Goal: Check status: Check status

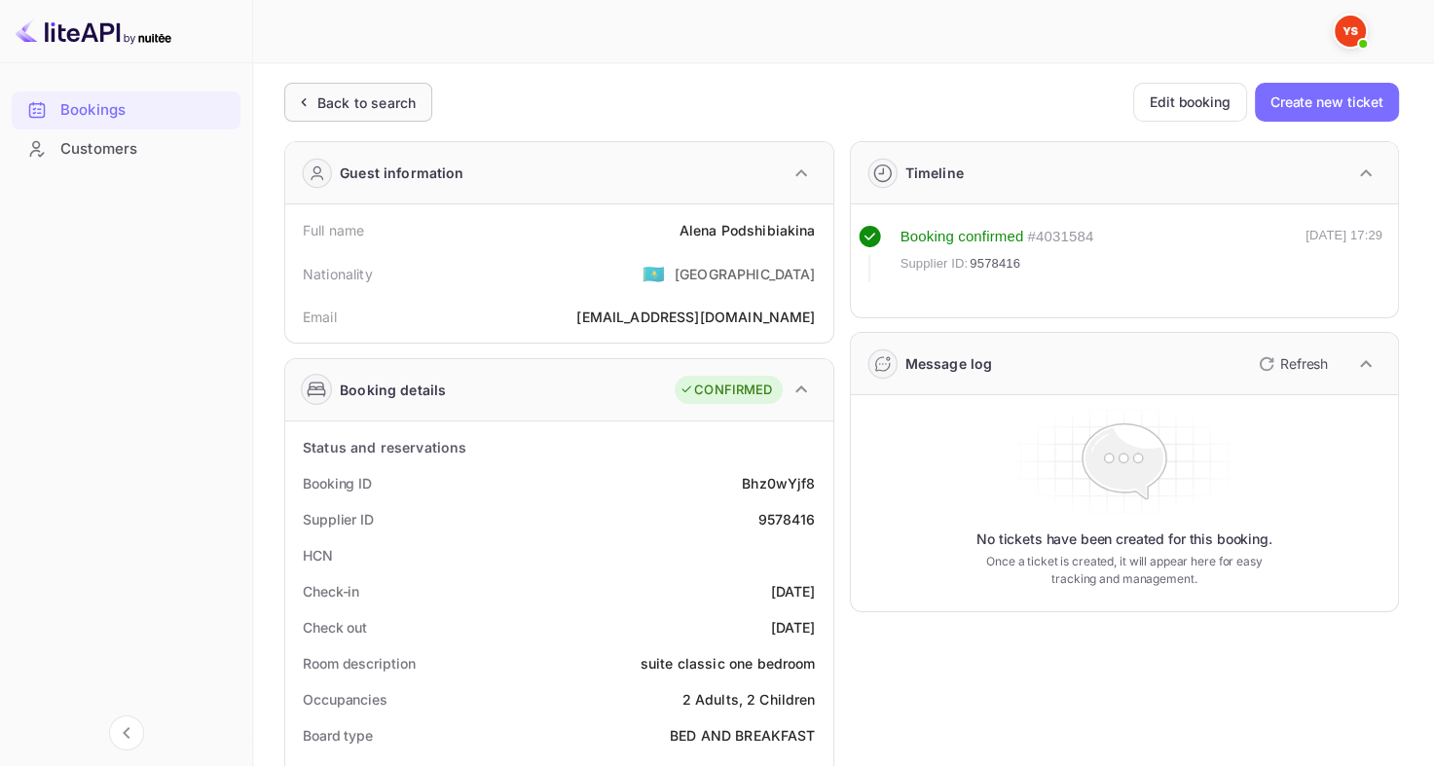
click at [360, 101] on div "Back to search" at bounding box center [366, 102] width 98 height 20
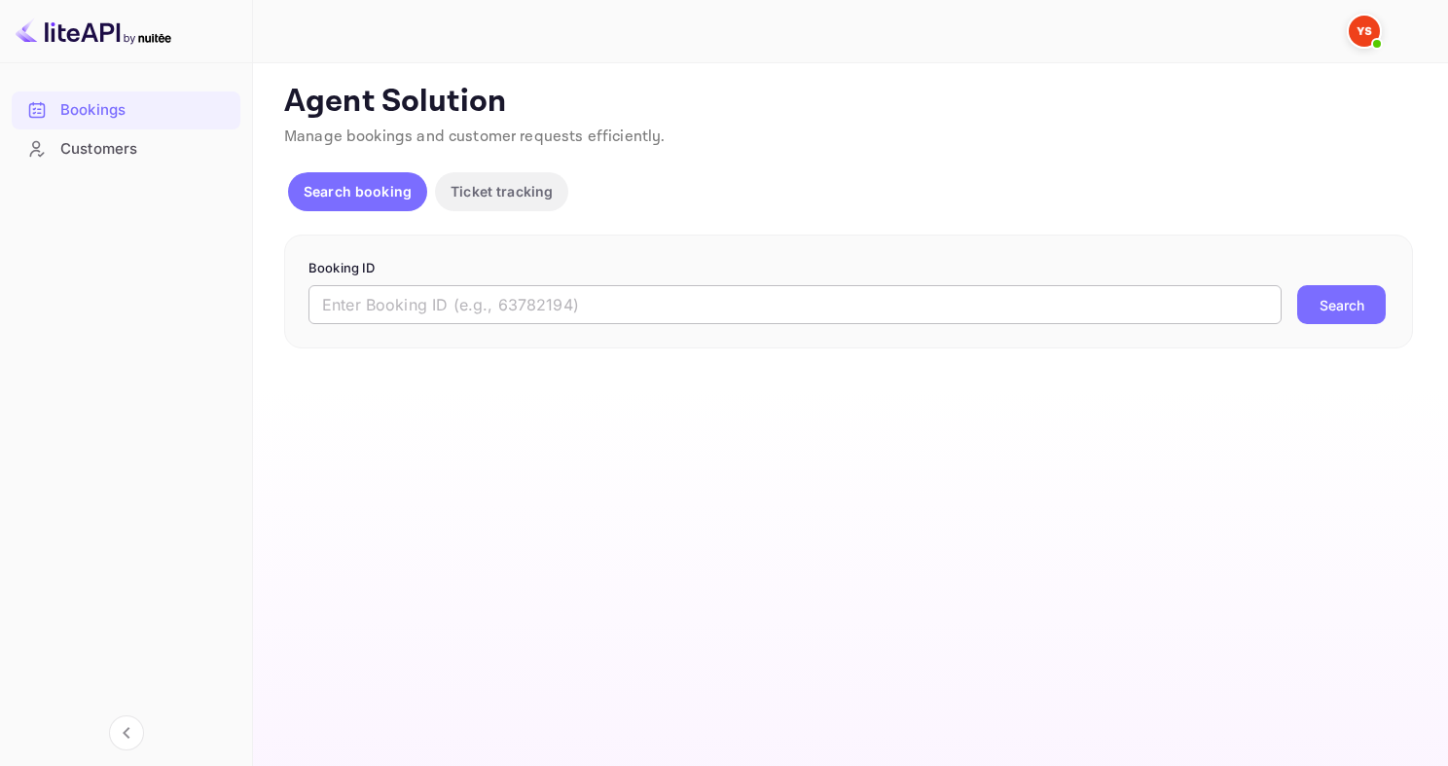
click at [480, 292] on input "text" at bounding box center [795, 304] width 973 height 39
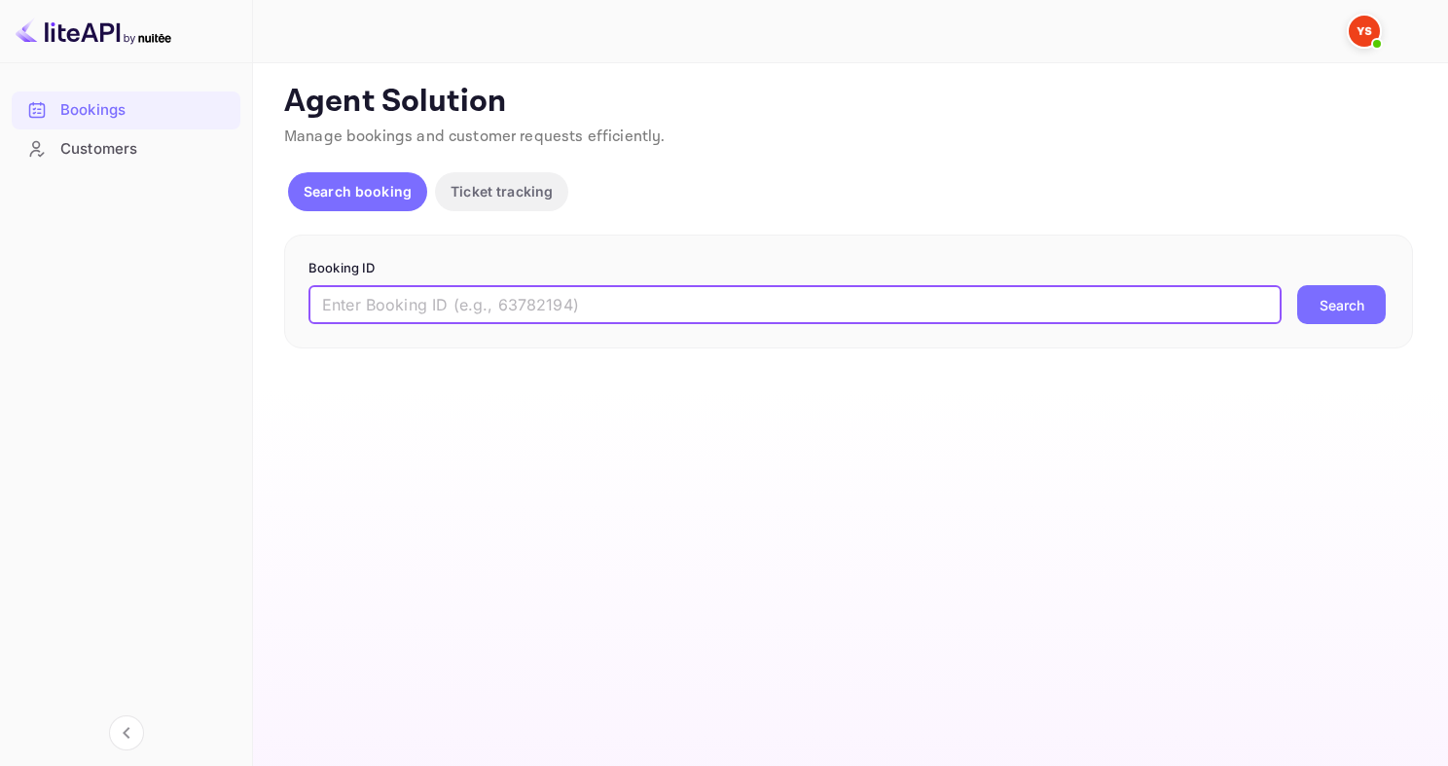
paste input "9552654"
type input "9552654"
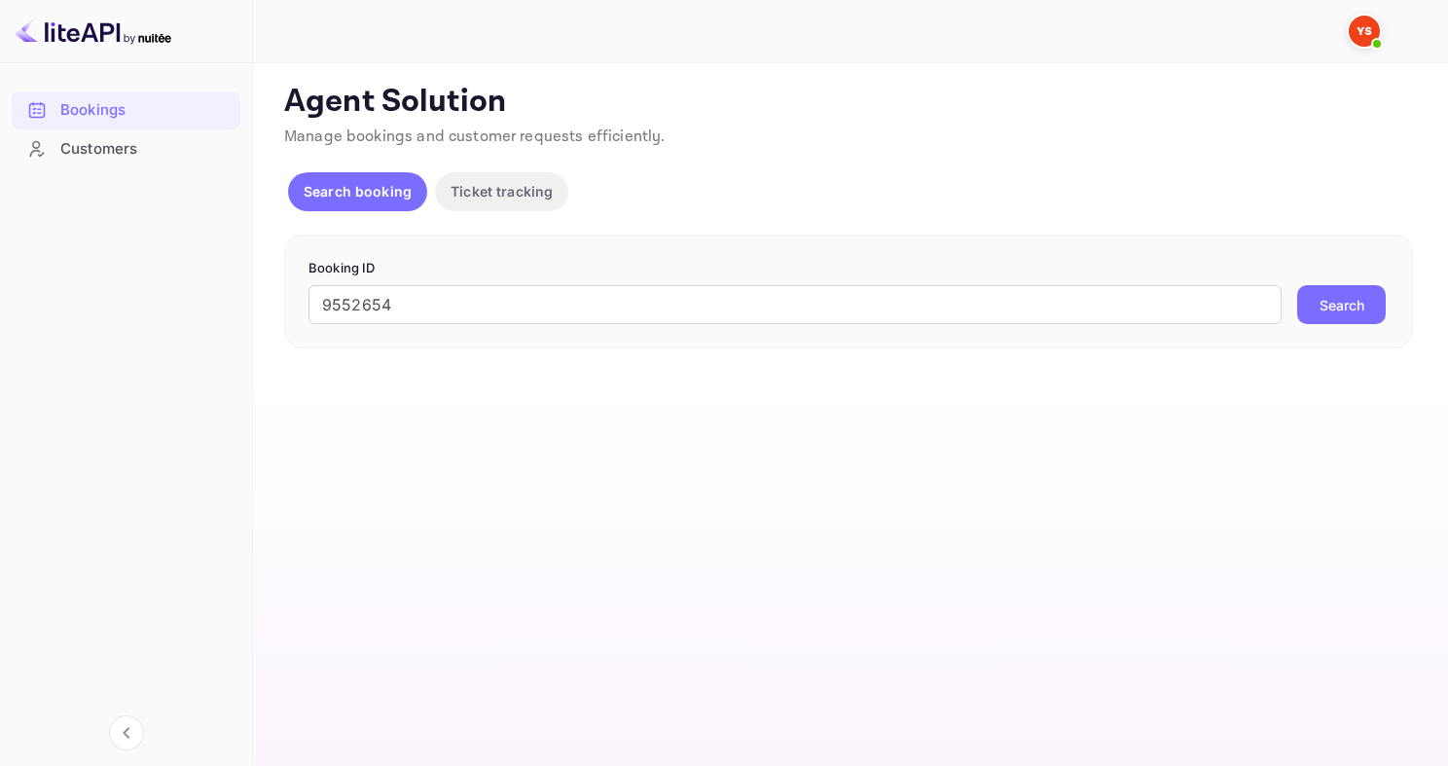
click at [1332, 328] on div "Booking ID 9552654 ​ Search" at bounding box center [848, 292] width 1129 height 115
click at [1337, 308] on button "Search" at bounding box center [1341, 304] width 89 height 39
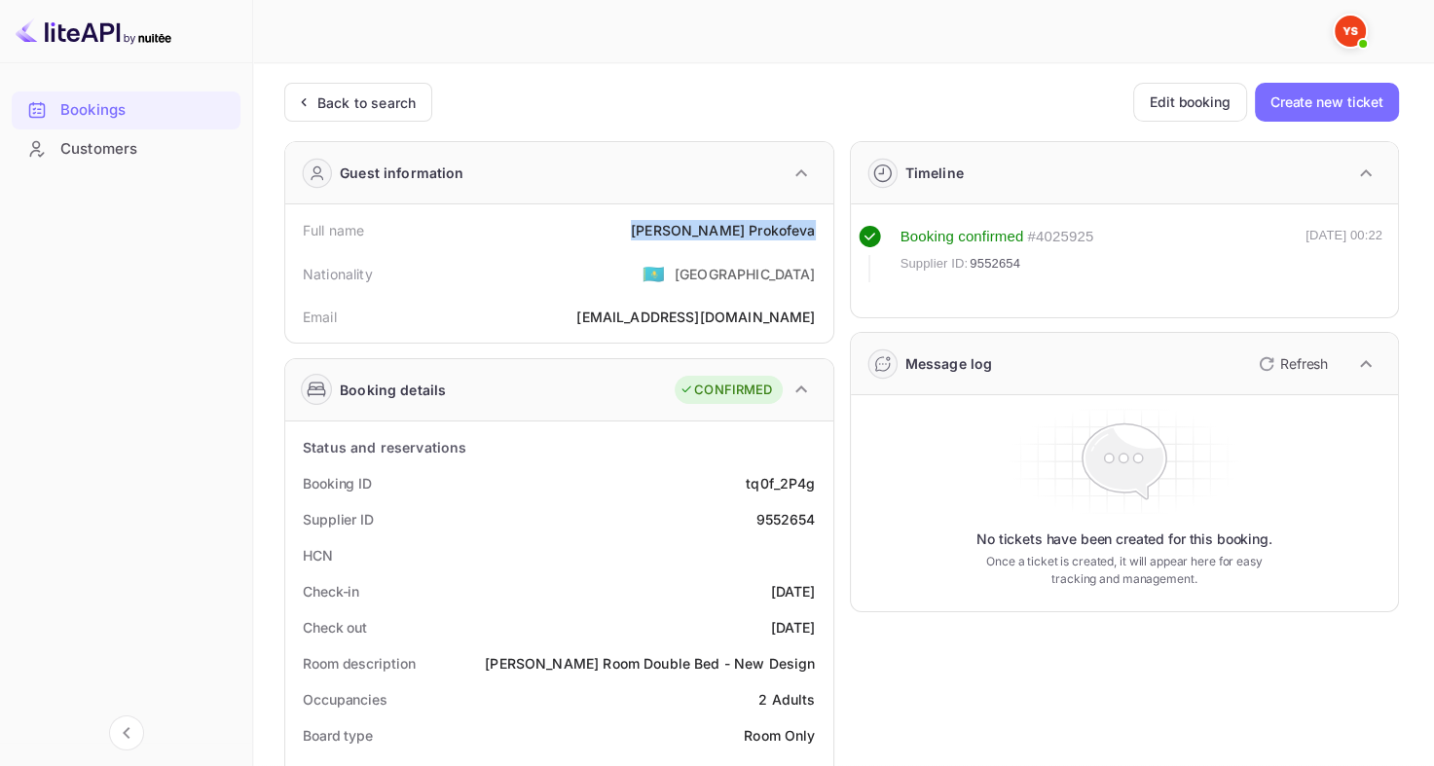
drag, startPoint x: 695, startPoint y: 225, endPoint x: 818, endPoint y: 240, distance: 123.6
click at [818, 240] on div "Full name [PERSON_NAME]" at bounding box center [559, 230] width 532 height 36
copy div "[PERSON_NAME]"
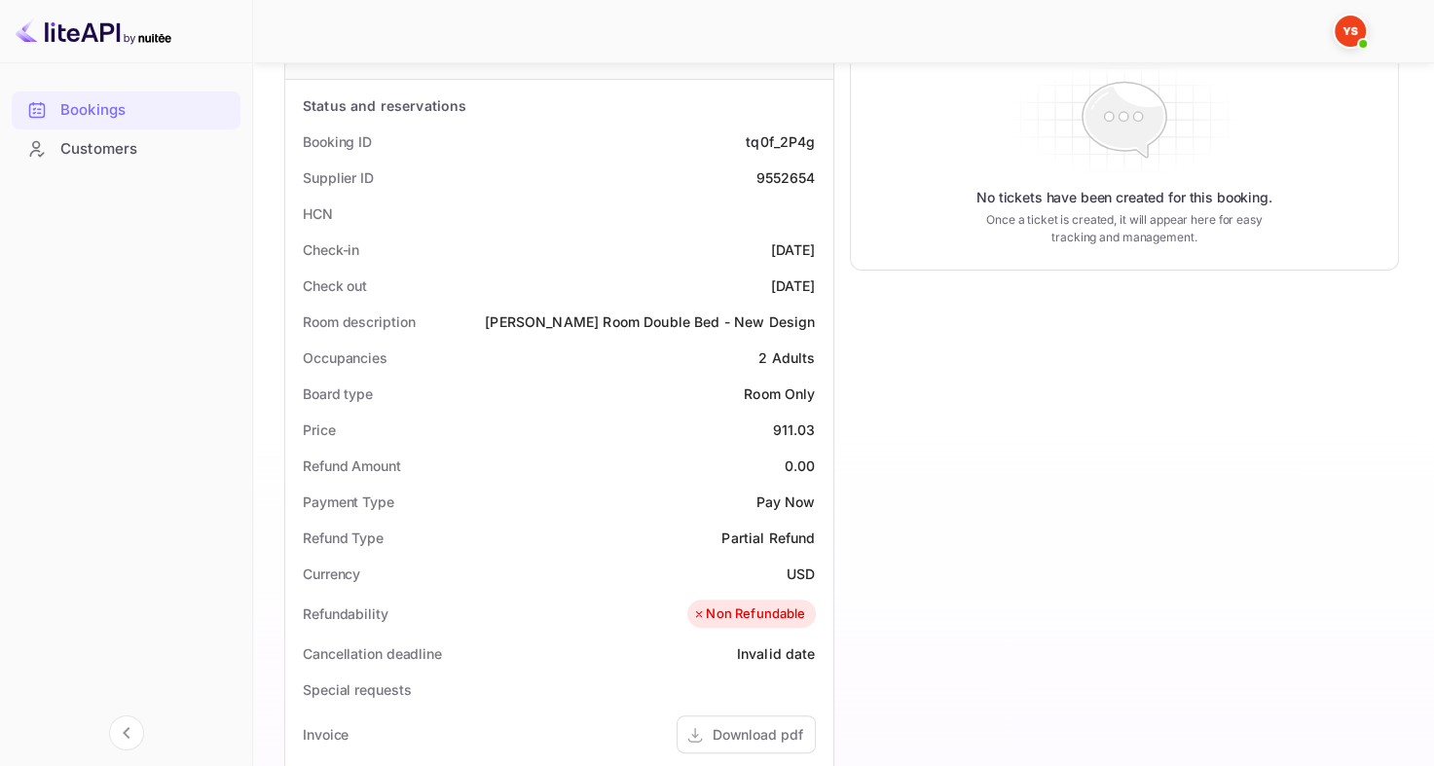
scroll to position [343, 0]
drag, startPoint x: 762, startPoint y: 421, endPoint x: 814, endPoint y: 424, distance: 51.7
click at [815, 425] on div "Price 911.03" at bounding box center [559, 429] width 532 height 36
copy div "911.03"
